Goal: Information Seeking & Learning: Learn about a topic

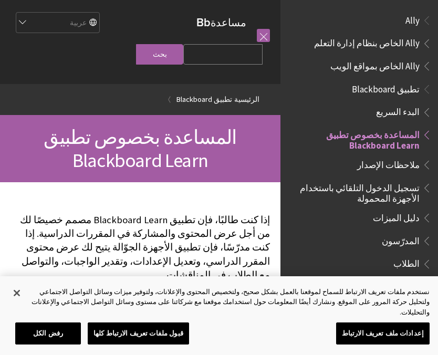
scroll to position [109, 0]
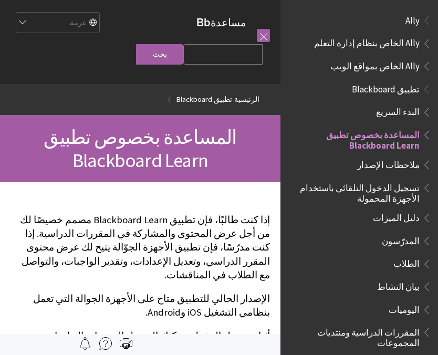
scroll to position [109, 0]
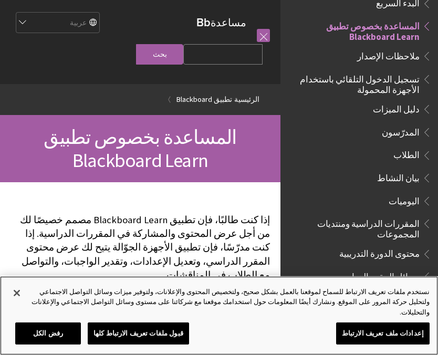
click at [162, 344] on button "قبول ملفات تعريف الارتباط كلها" at bounding box center [138, 334] width 101 height 22
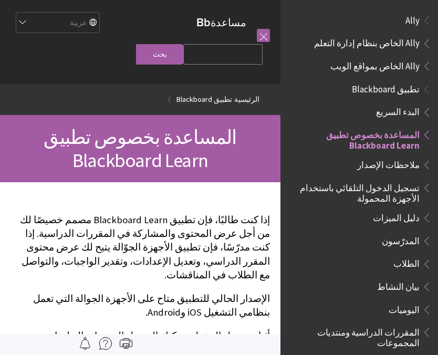
scroll to position [109, 0]
